Goal: Information Seeking & Learning: Learn about a topic

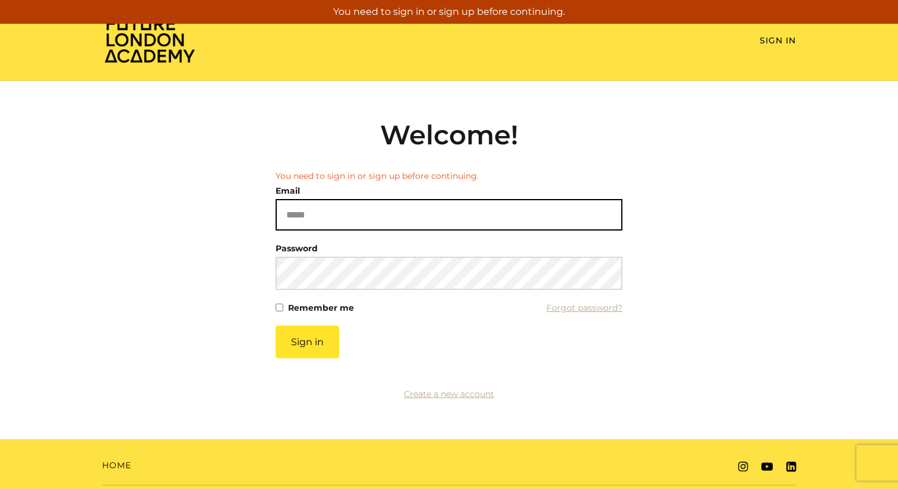
click at [316, 216] on input "Email" at bounding box center [449, 214] width 347 height 31
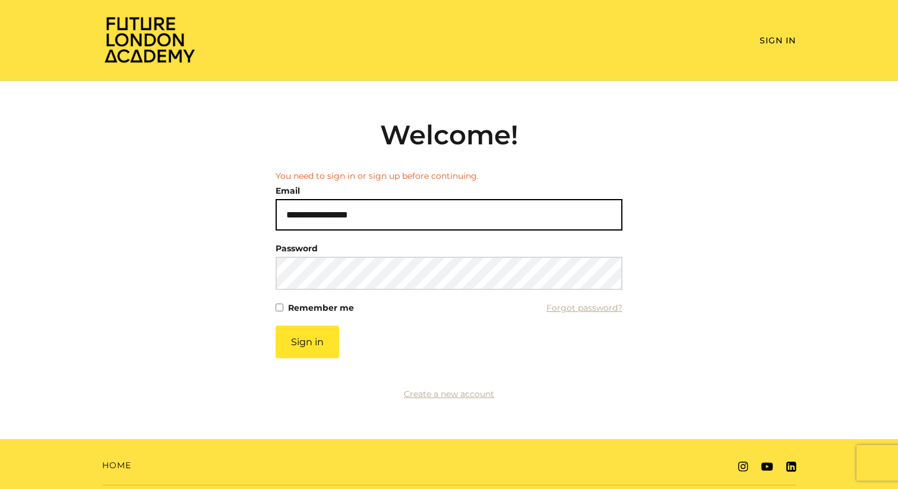
type input "**********"
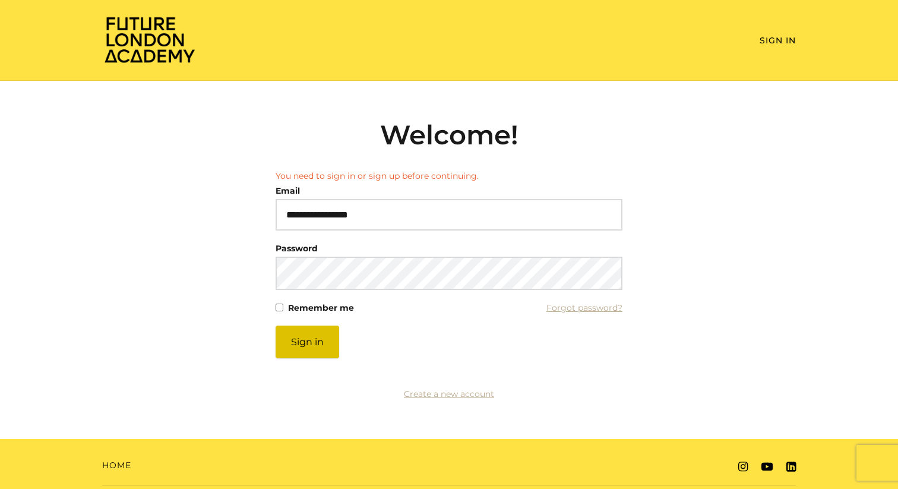
click at [301, 342] on button "Sign in" at bounding box center [308, 342] width 64 height 33
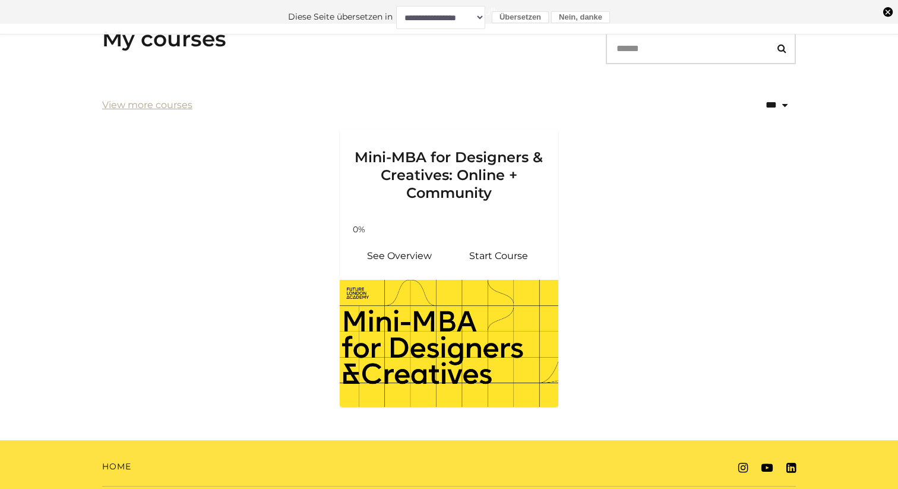
scroll to position [232, 0]
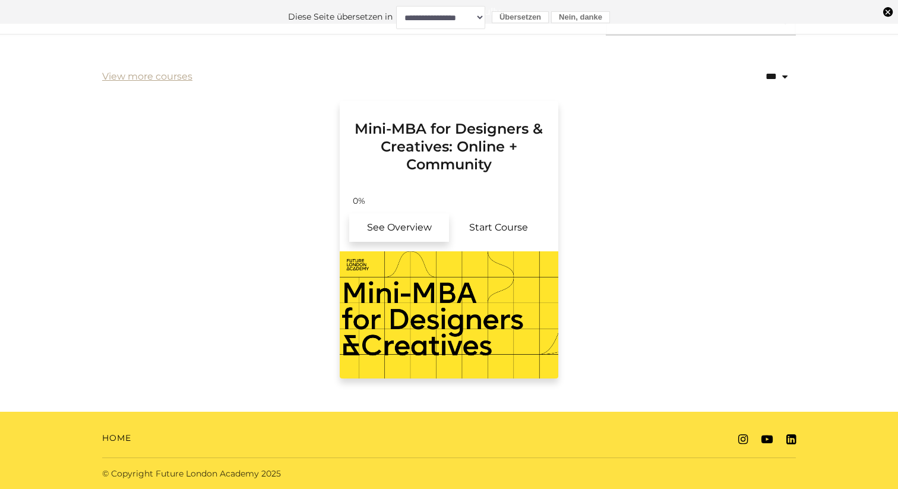
click at [395, 228] on link "See Overview" at bounding box center [399, 227] width 100 height 29
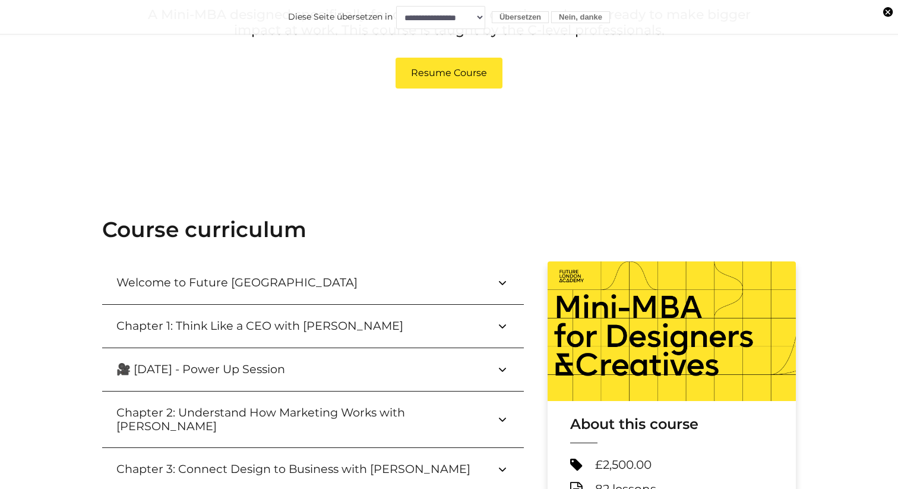
scroll to position [452, 0]
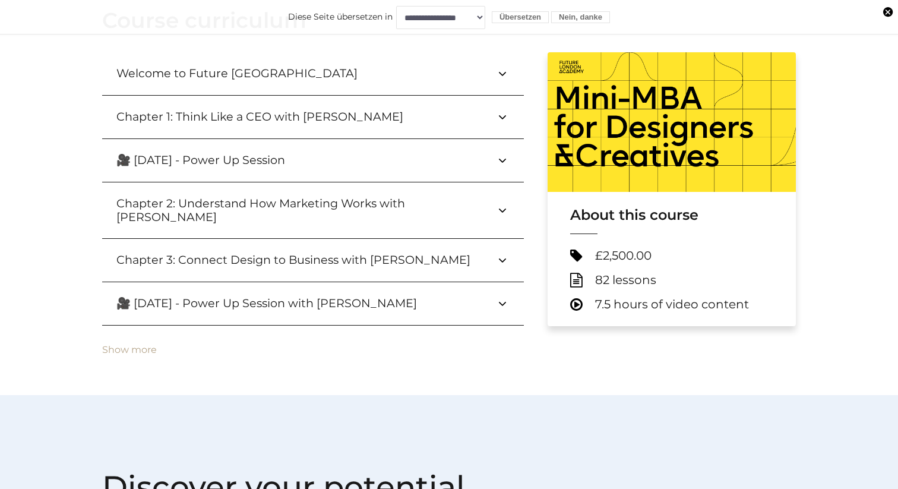
click at [502, 72] on icon at bounding box center [503, 74] width 14 height 14
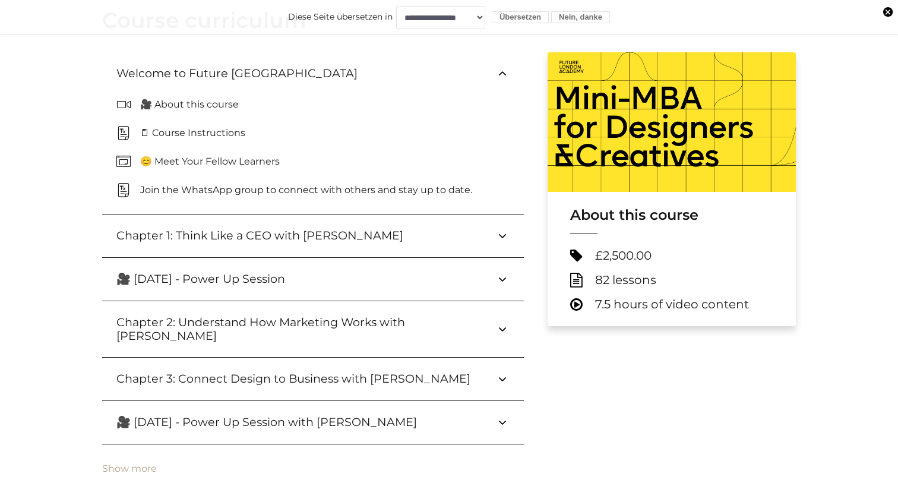
click at [174, 134] on p "🗒 Course Instructions" at bounding box center [197, 133] width 115 height 14
click at [175, 102] on p "🎥 About this course" at bounding box center [194, 104] width 108 height 14
click at [504, 235] on icon at bounding box center [503, 236] width 14 height 14
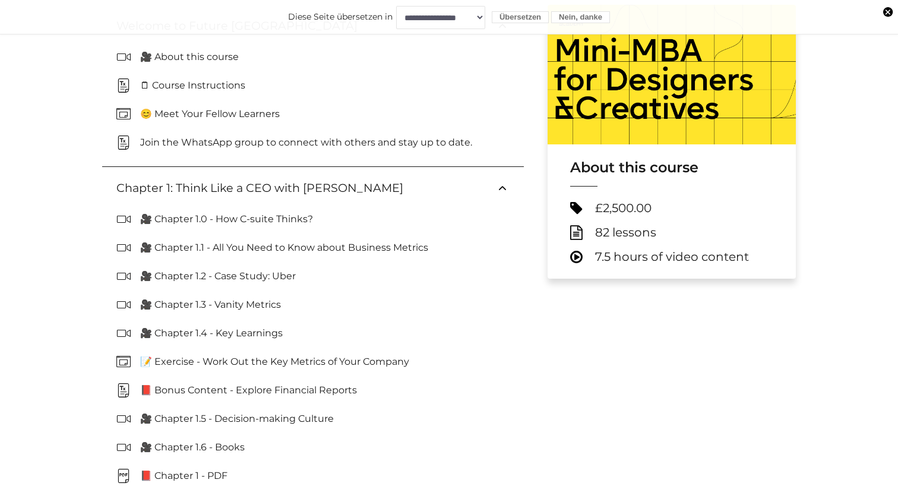
scroll to position [502, 0]
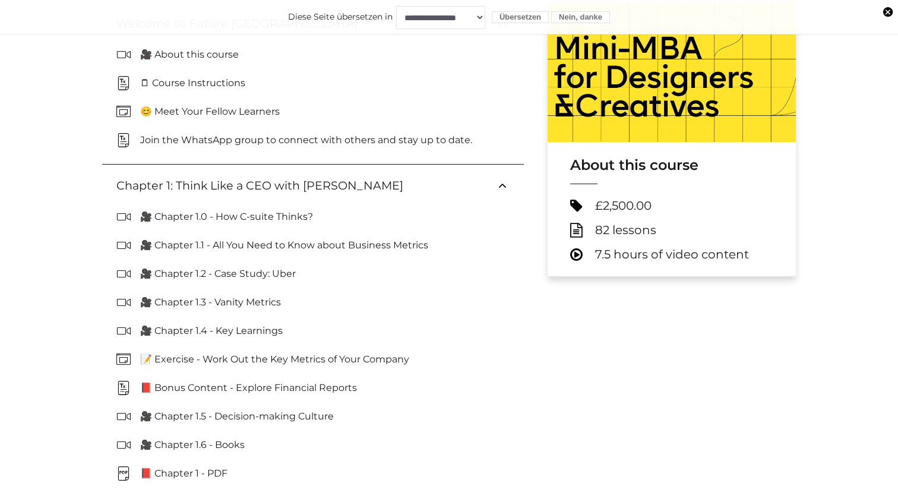
click at [122, 214] on icon at bounding box center [128, 217] width 24 height 14
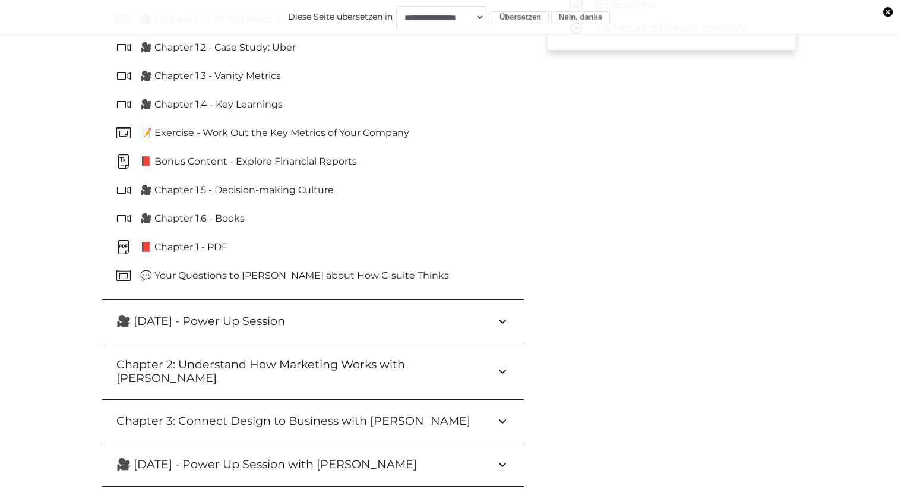
scroll to position [730, 0]
click at [181, 274] on p "💬 Your Questions to Paul about How C-suite Thinks" at bounding box center [299, 274] width 319 height 14
click at [122, 275] on icon at bounding box center [128, 274] width 24 height 14
click at [121, 317] on h3 "🎥 September 24 - Power Up Session" at bounding box center [210, 320] width 188 height 14
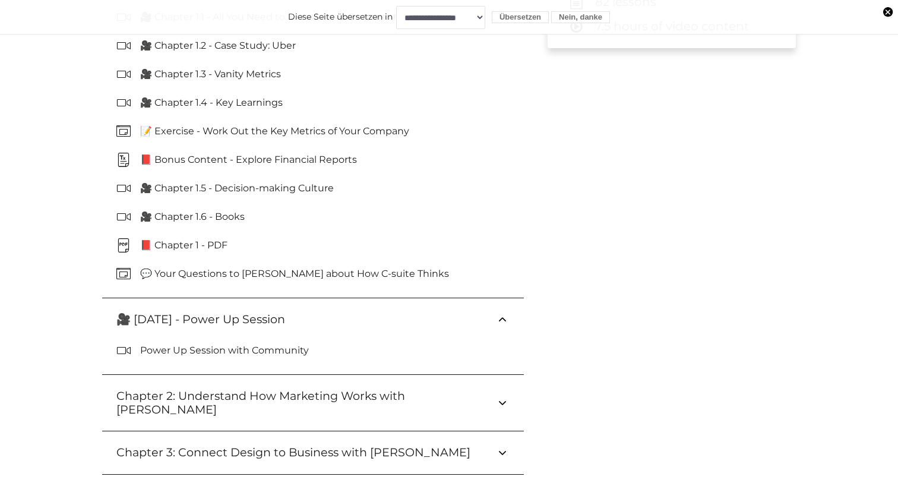
click at [261, 355] on p "Power Up Session with Community" at bounding box center [229, 350] width 178 height 14
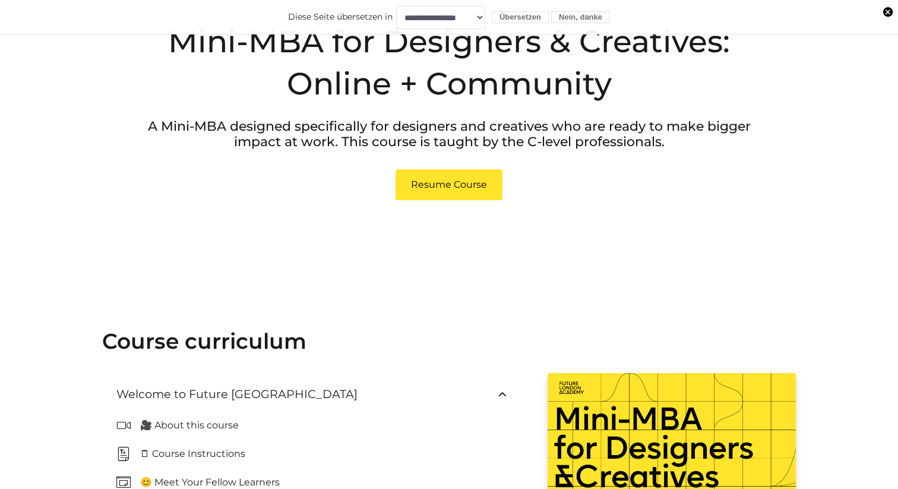
scroll to position [0, 0]
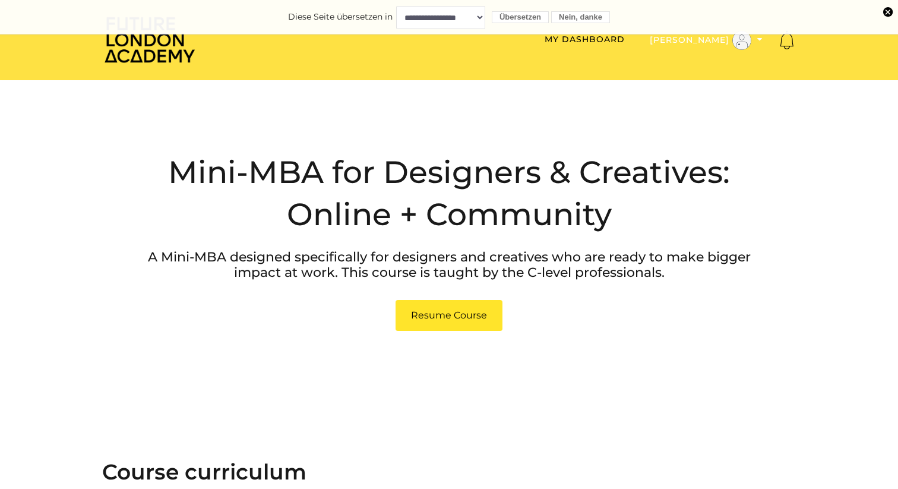
click at [761, 37] on icon "Toggle menu" at bounding box center [760, 39] width 5 height 8
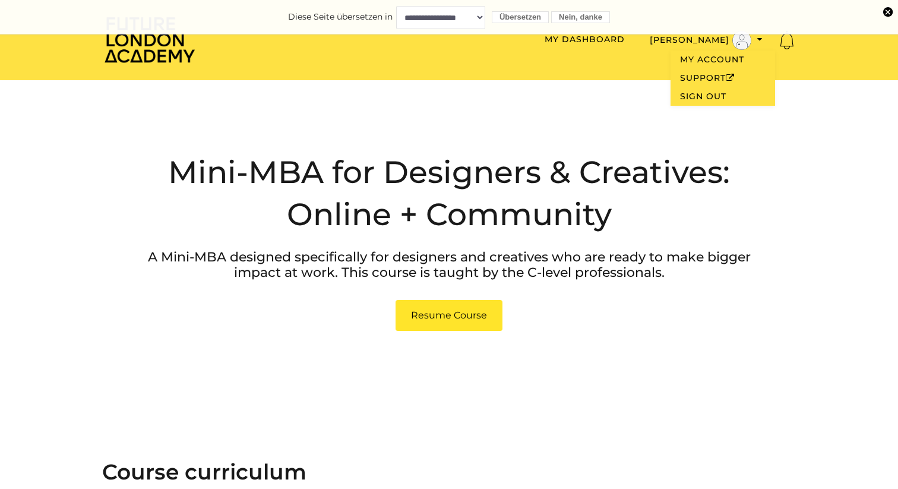
click at [786, 214] on header "Mini-MBA for Designers & Creatives: Online + Community A Mini-MBA designed spec…" at bounding box center [449, 216] width 694 height 129
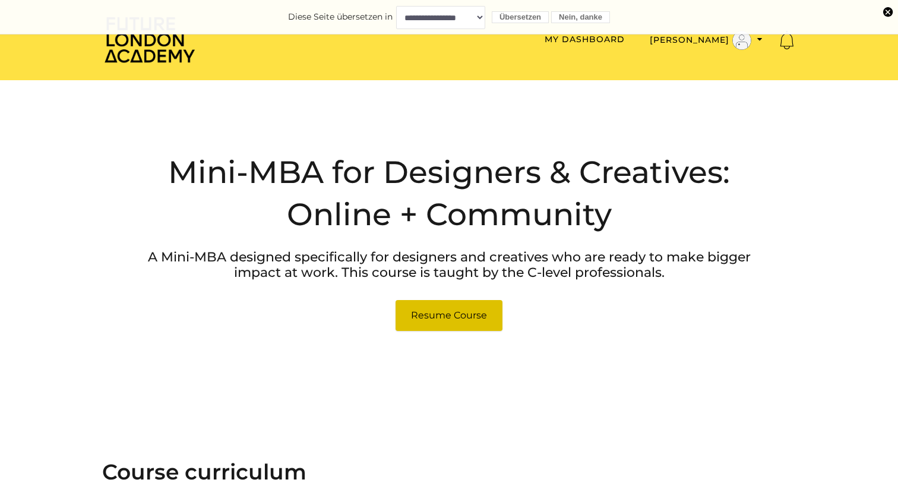
click at [440, 314] on link "Resume Course" at bounding box center [449, 315] width 107 height 31
